Goal: Information Seeking & Learning: Learn about a topic

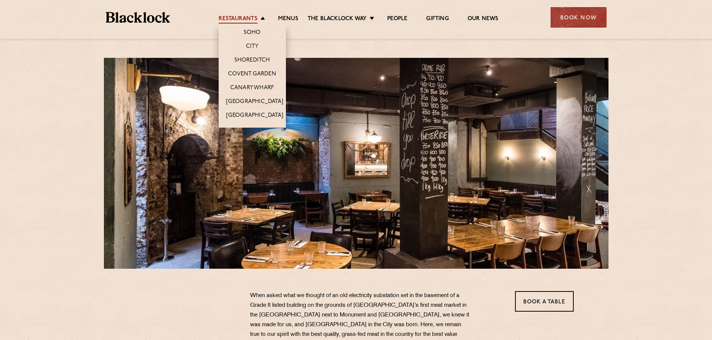
click at [239, 16] on link "Restaurants" at bounding box center [238, 19] width 39 height 8
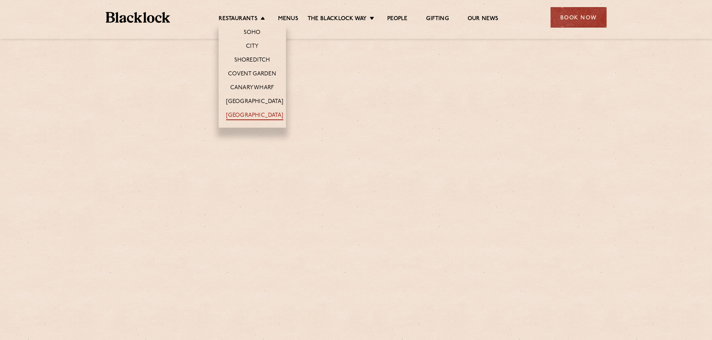
click at [256, 115] on link "[GEOGRAPHIC_DATA]" at bounding box center [254, 116] width 57 height 8
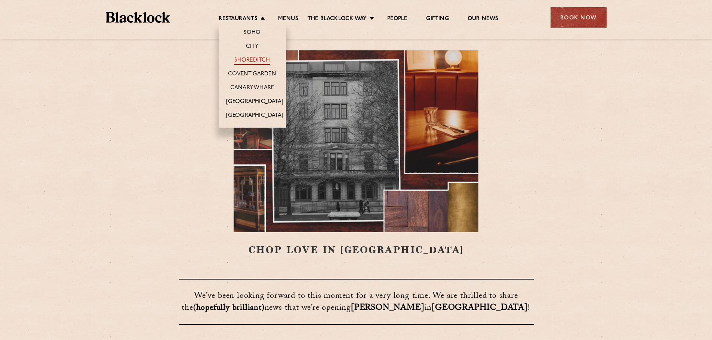
click at [252, 57] on link "Shoreditch" at bounding box center [252, 61] width 36 height 8
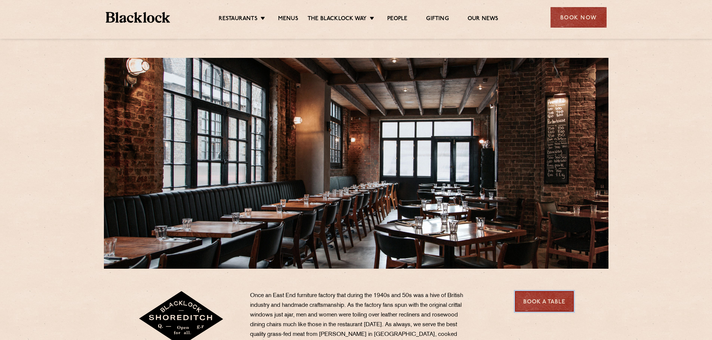
click at [548, 304] on link "Book a Table" at bounding box center [544, 301] width 59 height 21
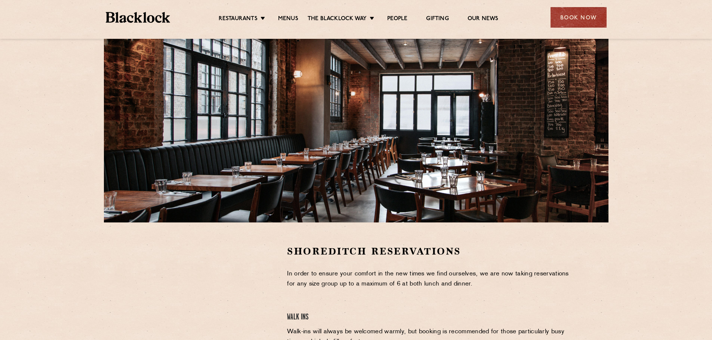
scroll to position [149, 0]
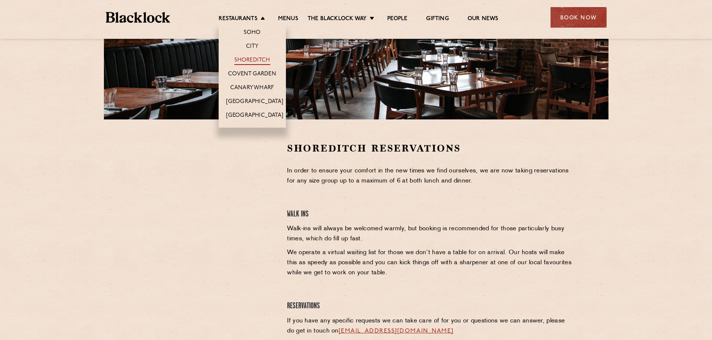
click at [254, 58] on link "Shoreditch" at bounding box center [252, 61] width 36 height 8
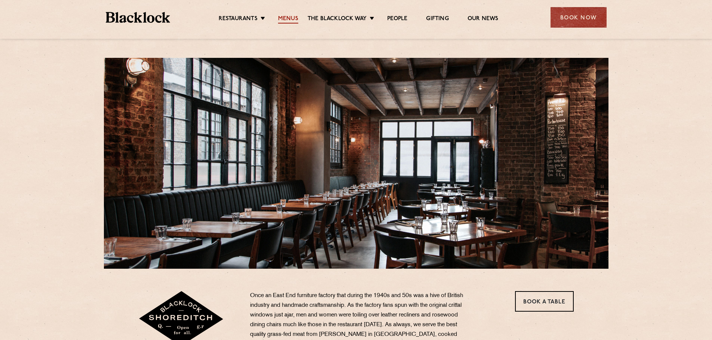
click at [290, 16] on link "Menus" at bounding box center [288, 19] width 20 height 8
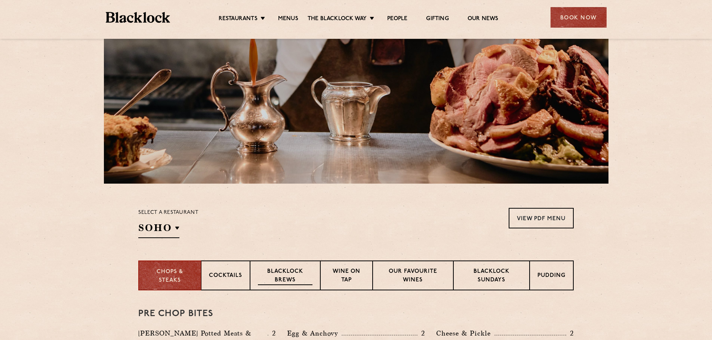
scroll to position [149, 0]
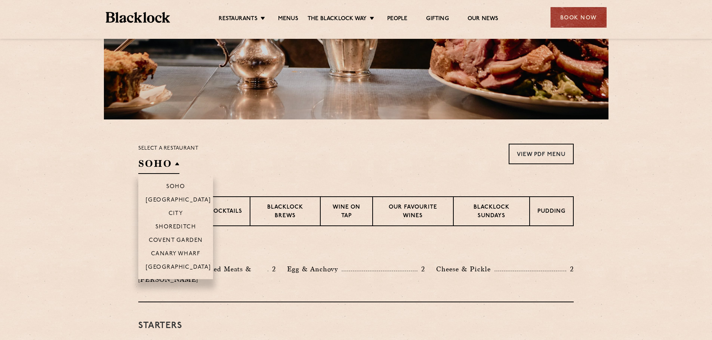
click at [170, 158] on h2 "SOHO" at bounding box center [158, 165] width 41 height 17
click at [183, 225] on p "Shoreditch" at bounding box center [175, 227] width 41 height 7
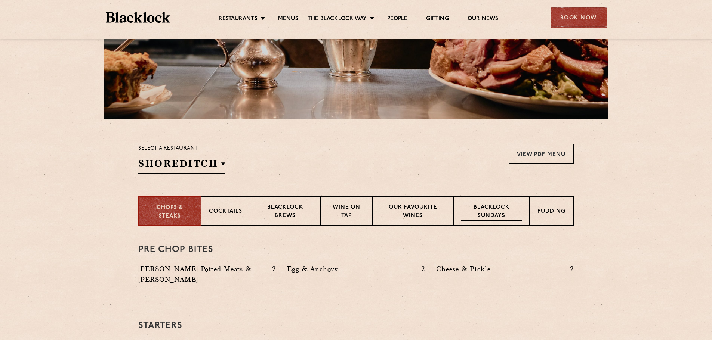
click at [505, 216] on p "Blacklock Sundays" at bounding box center [491, 213] width 61 height 18
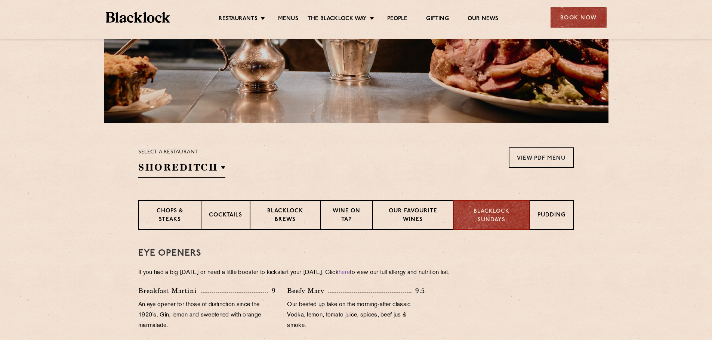
scroll to position [112, 0]
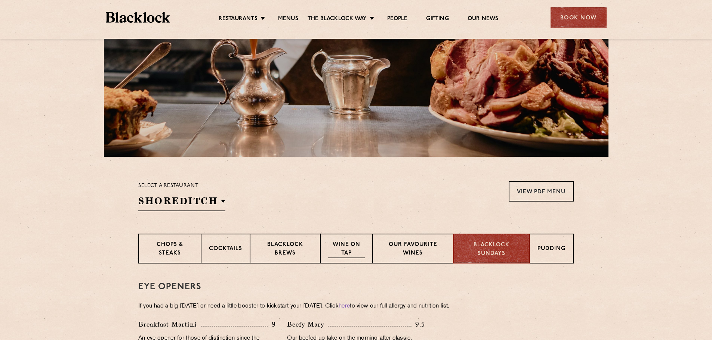
click at [349, 247] on p "Wine on Tap" at bounding box center [346, 250] width 37 height 18
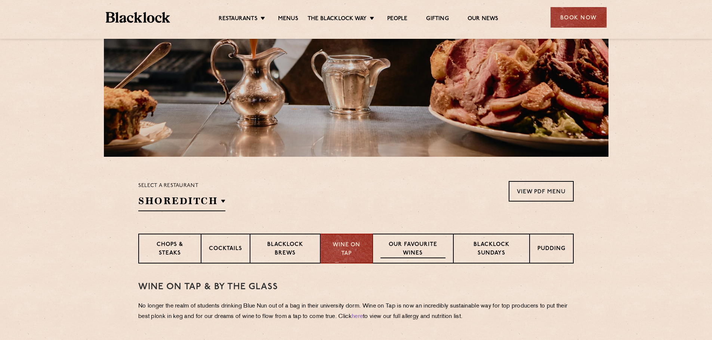
click at [402, 252] on p "Our favourite wines" at bounding box center [412, 250] width 65 height 18
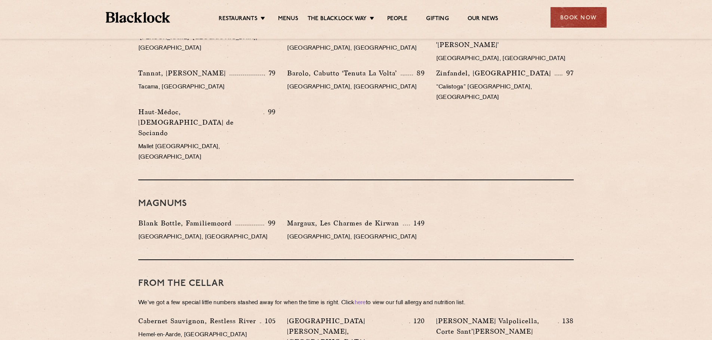
scroll to position [1271, 0]
